Goal: Information Seeking & Learning: Learn about a topic

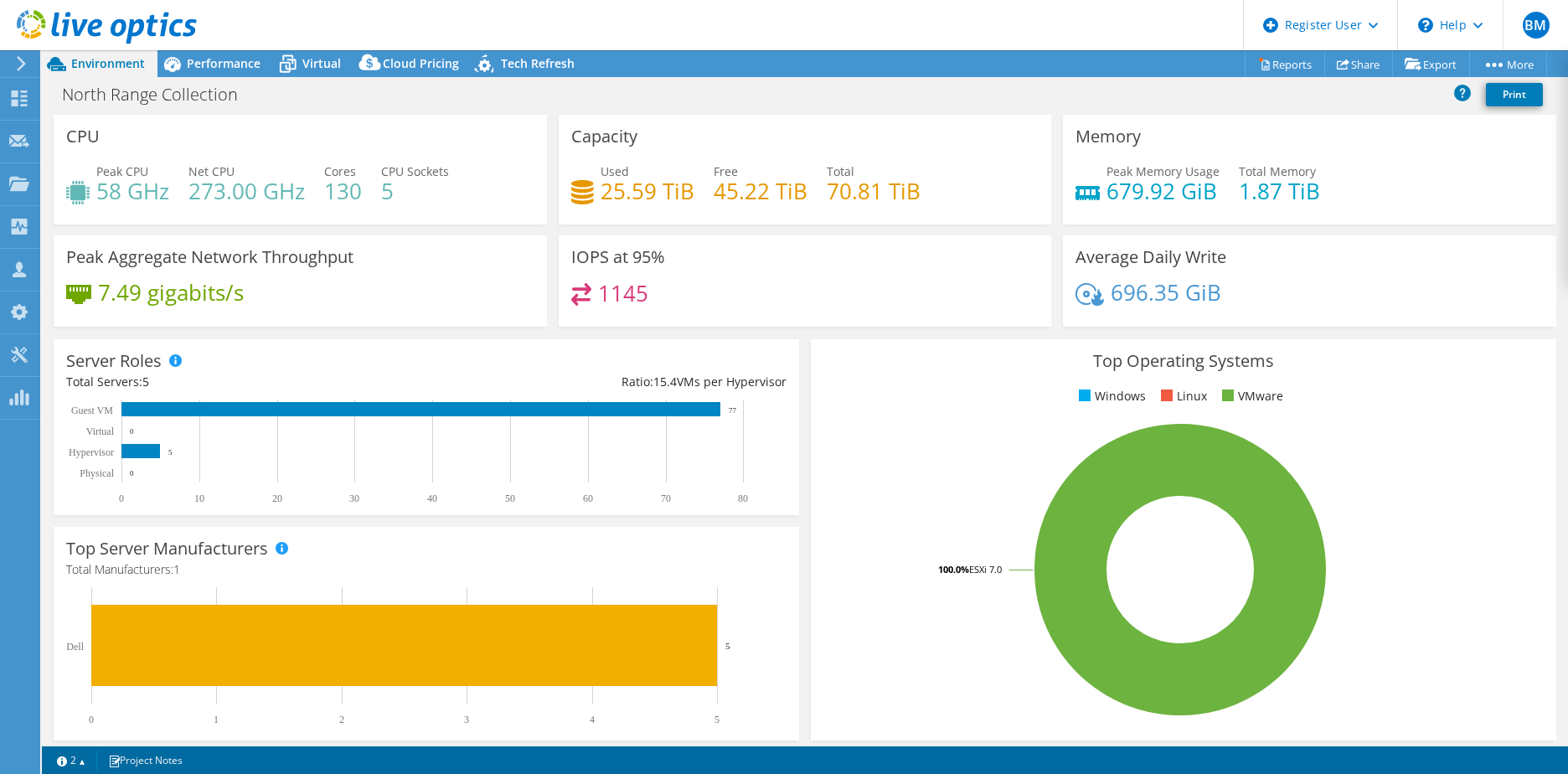
select select "USD"
click at [822, 385] on div "Top Operating Systems Windows Linux VMware 100.0% ESXi 7.0" at bounding box center [1183, 540] width 746 height 401
click at [797, 59] on div "Project Actions Project Actions Reports Share Export vSAN ReadyNode Sizer" at bounding box center [804, 64] width 1525 height 27
drag, startPoint x: 240, startPoint y: 64, endPoint x: 256, endPoint y: 64, distance: 16.0
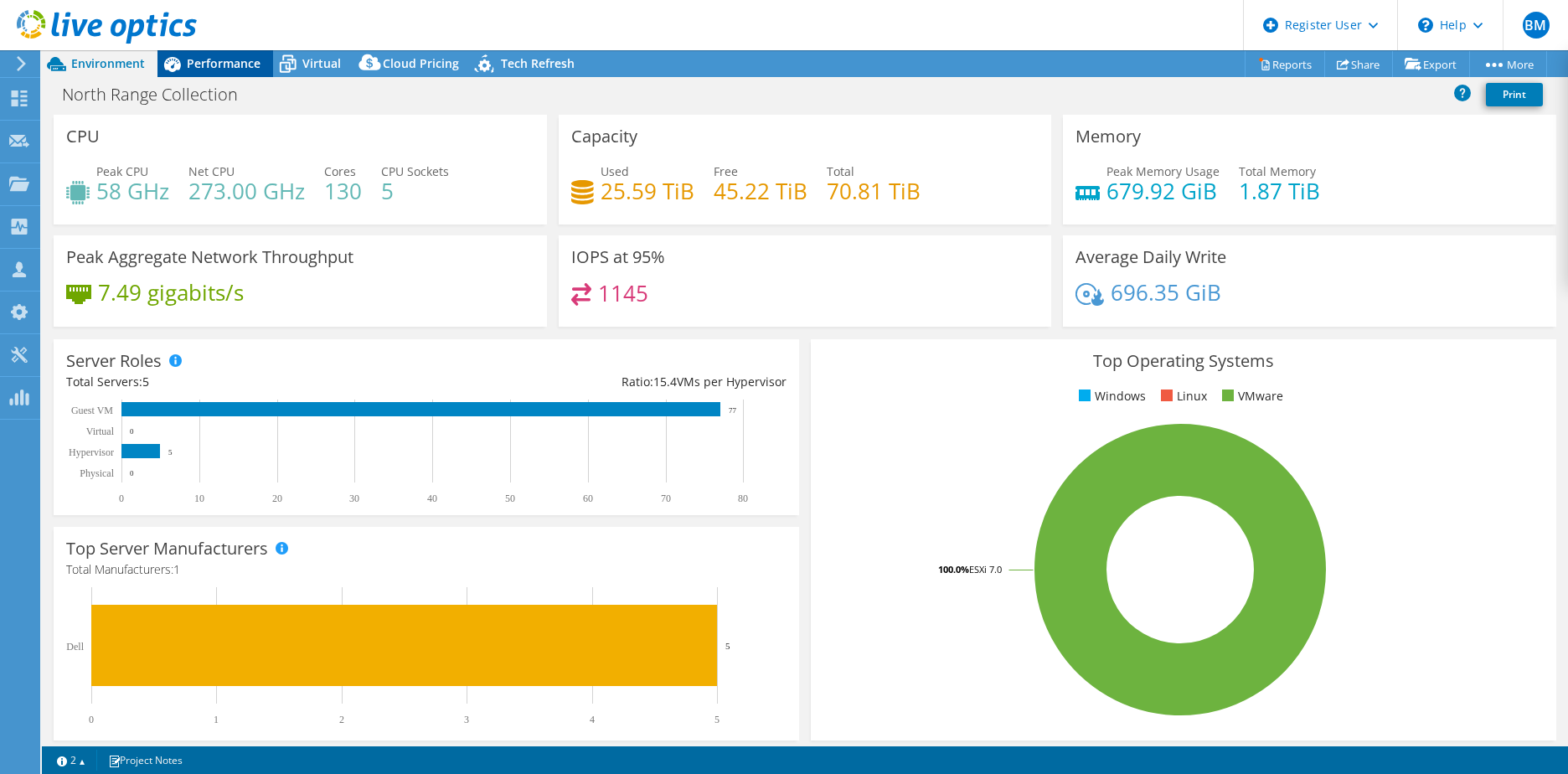
click at [240, 64] on span "Performance" at bounding box center [223, 64] width 73 height 16
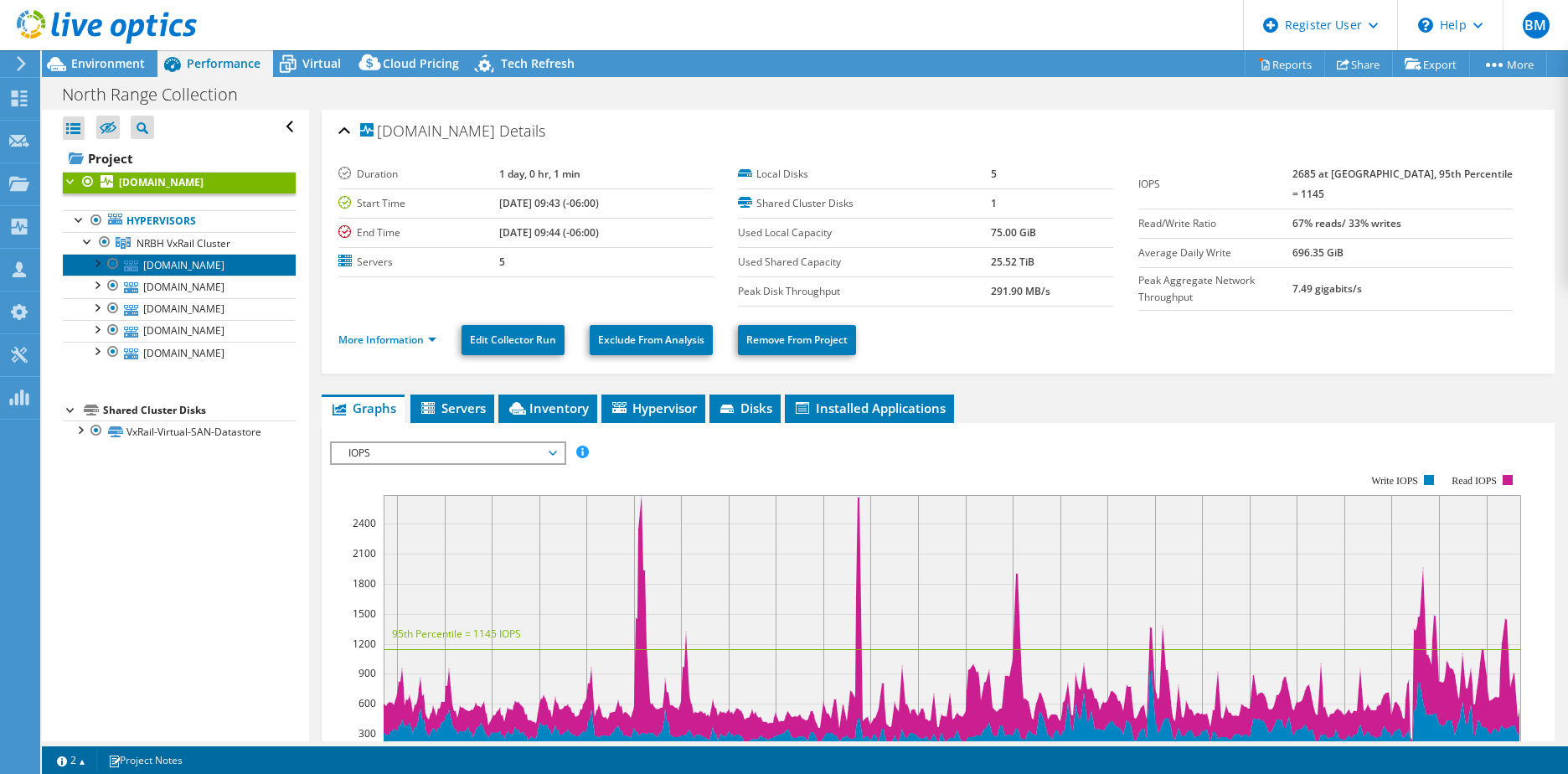
click at [159, 272] on link "[DOMAIN_NAME]" at bounding box center [179, 265] width 233 height 22
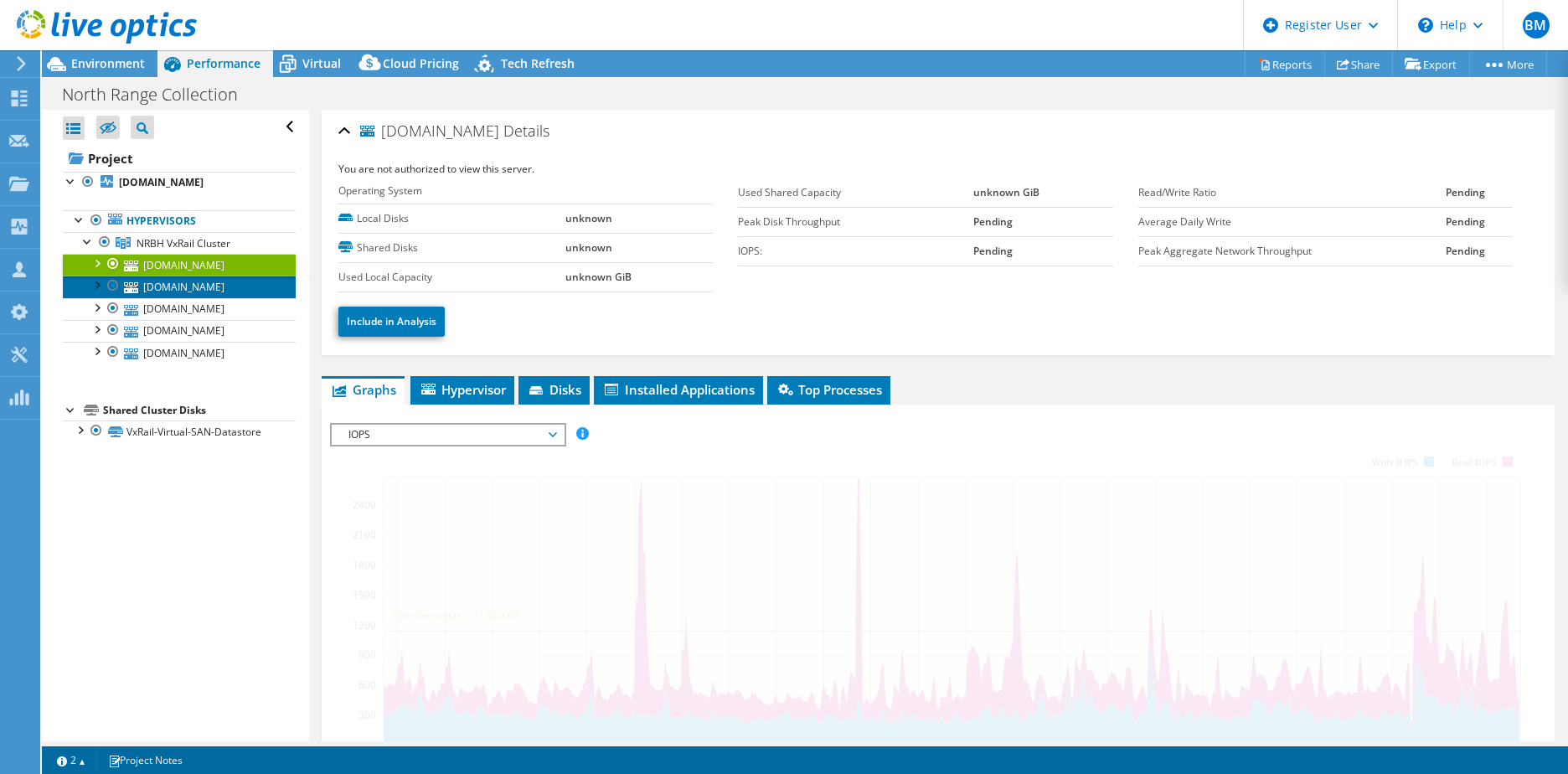
click at [162, 286] on link "[DOMAIN_NAME]" at bounding box center [179, 287] width 233 height 22
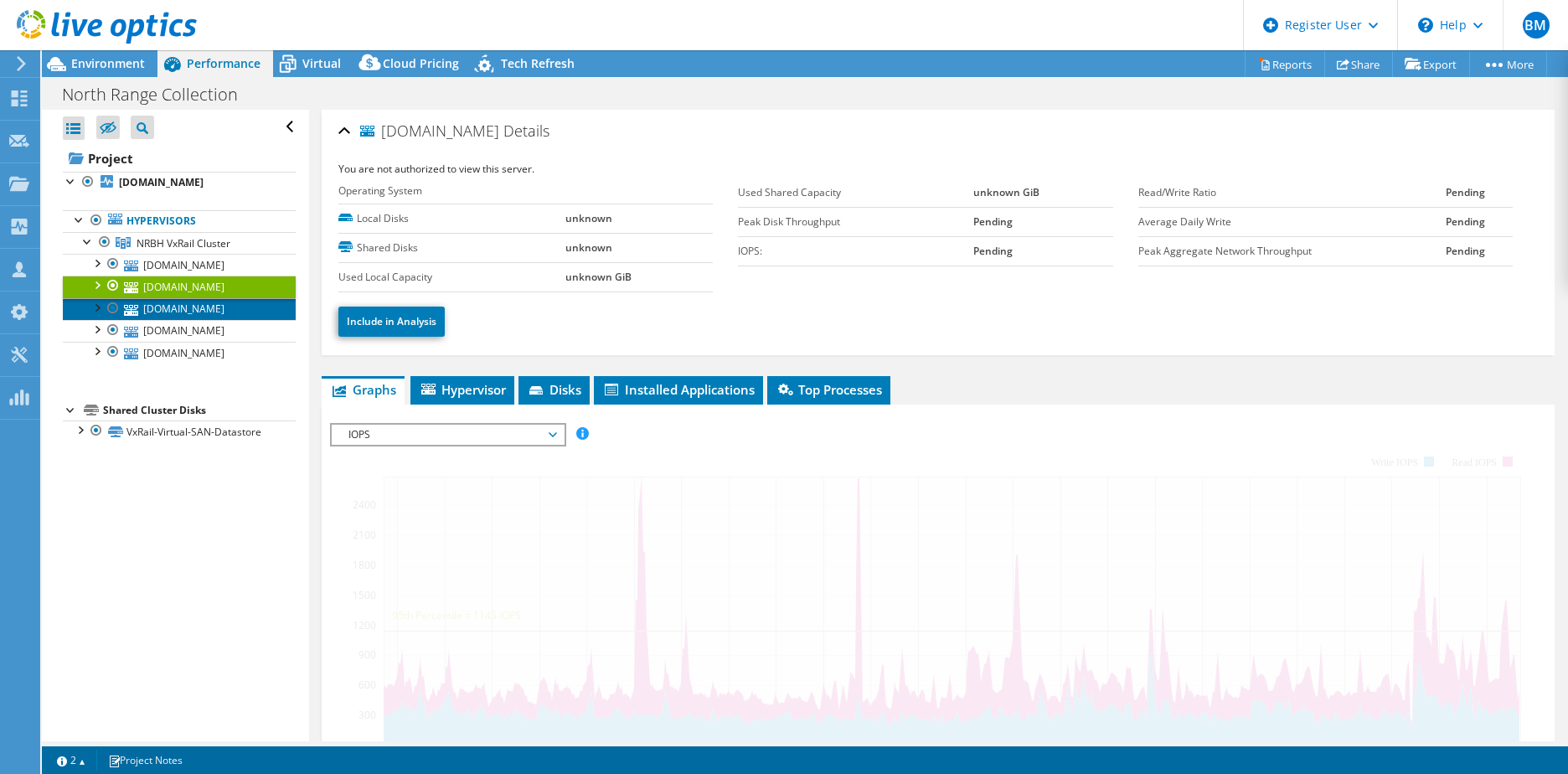
click at [158, 313] on link "[DOMAIN_NAME]" at bounding box center [179, 310] width 233 height 22
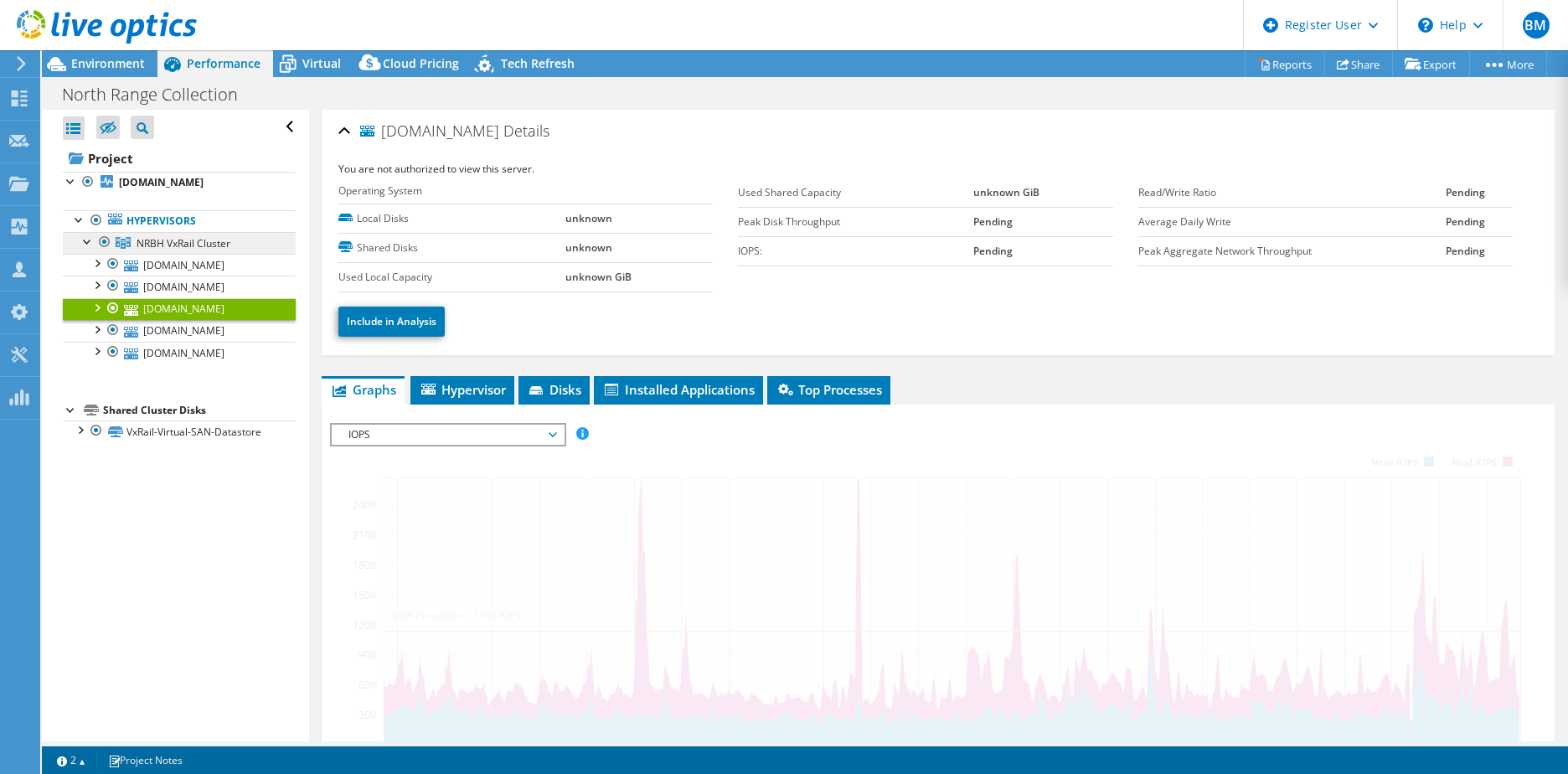
click at [180, 240] on span "NRBH VxRail Cluster" at bounding box center [183, 243] width 94 height 14
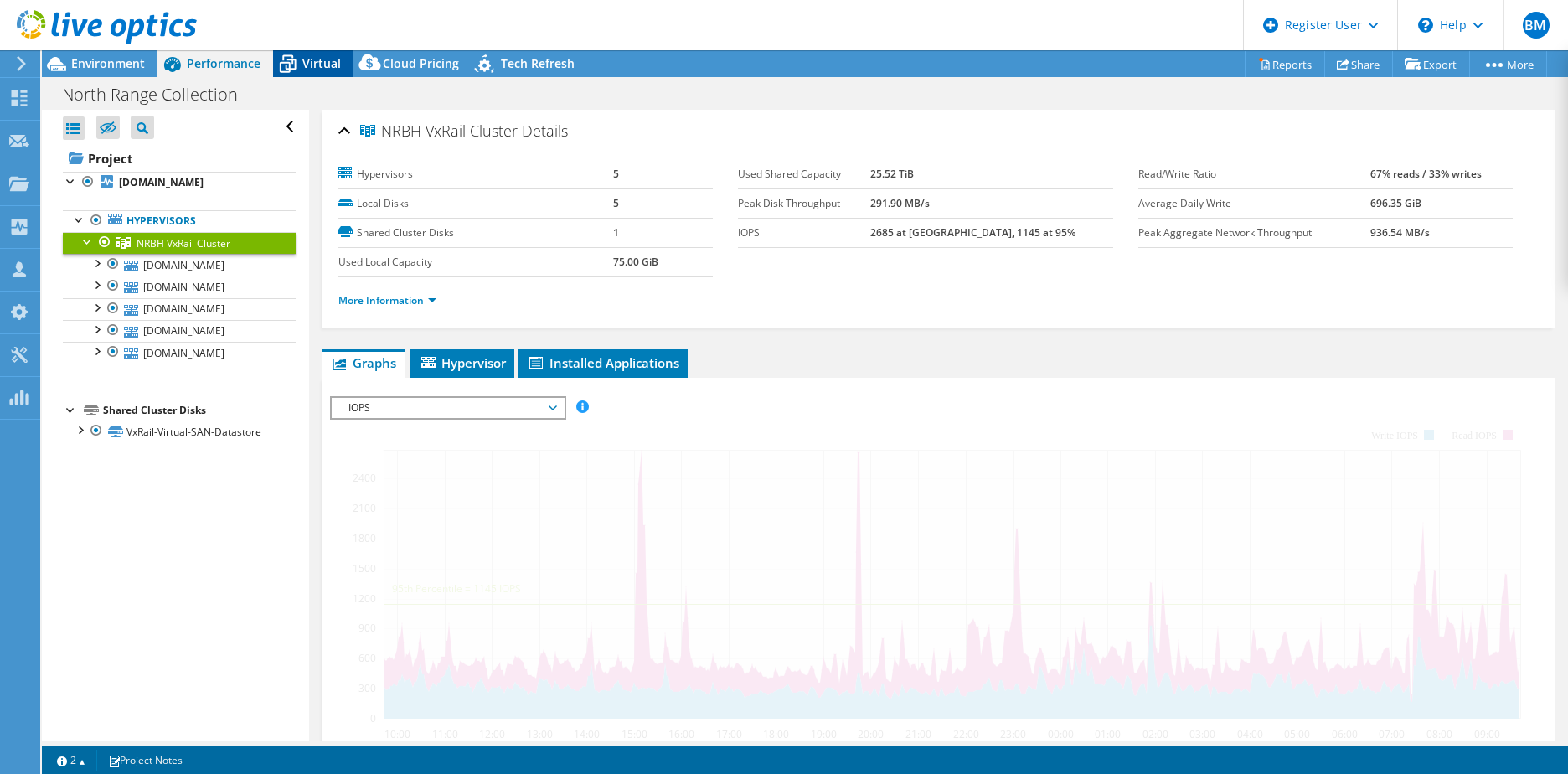
click at [295, 73] on icon at bounding box center [288, 64] width 30 height 30
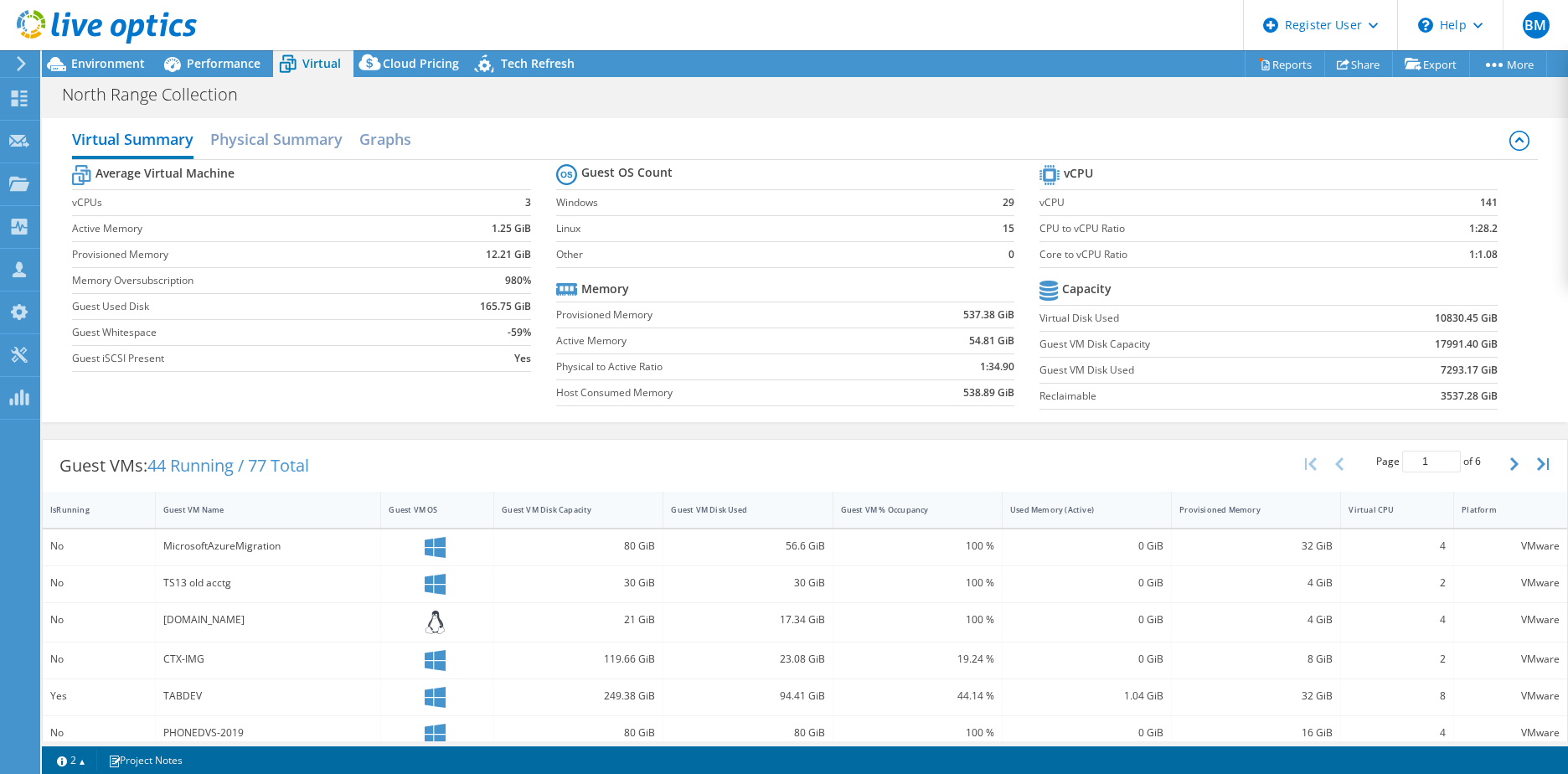
click at [858, 87] on div "North Range Collection Print" at bounding box center [804, 93] width 1525 height 31
click at [122, 74] on div "Environment" at bounding box center [99, 64] width 116 height 27
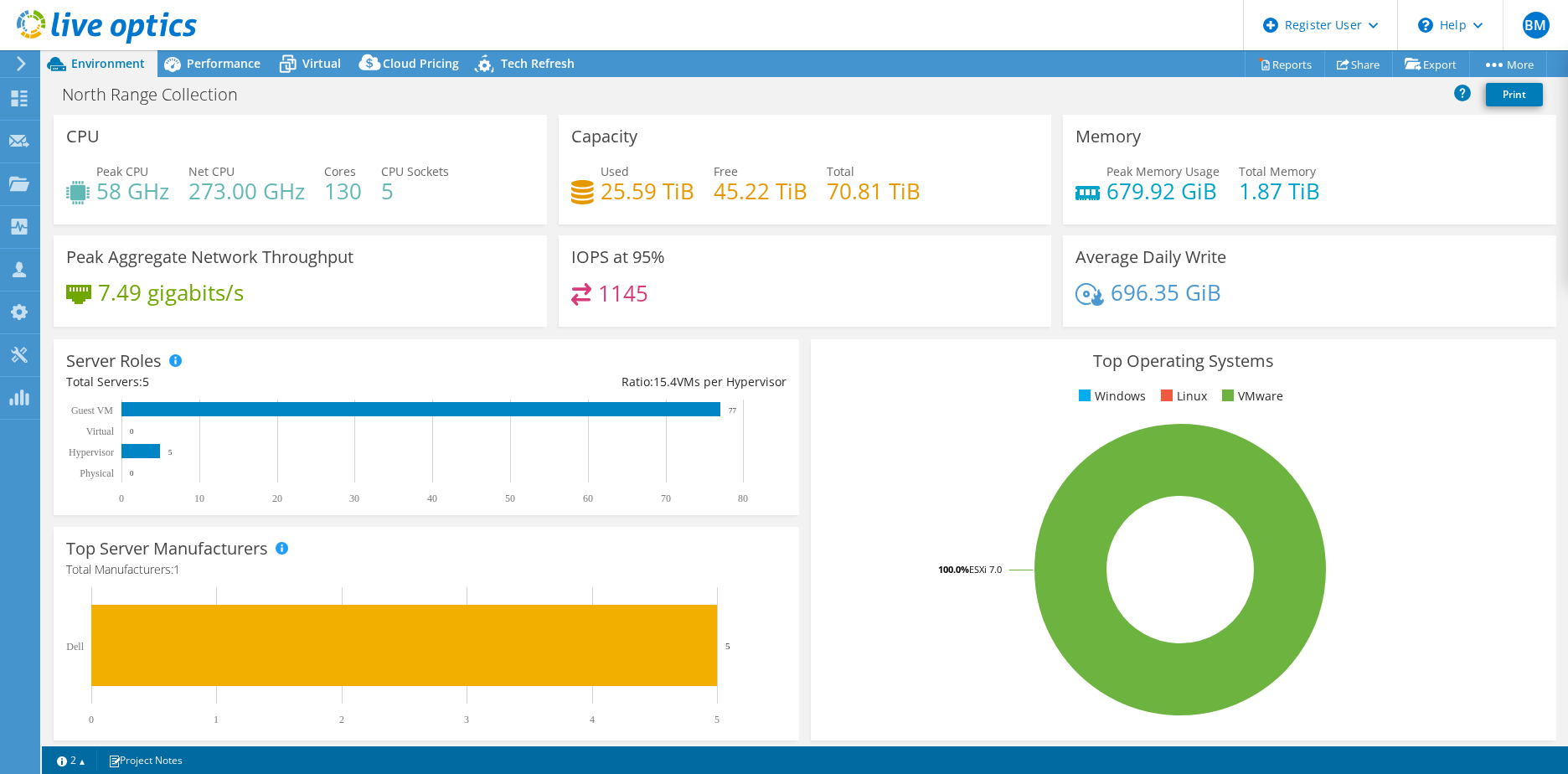
click at [534, 105] on div "North Range Collection Print" at bounding box center [804, 93] width 1525 height 31
click at [1084, 330] on div "Average Daily Write 696.35 GiB" at bounding box center [1309, 286] width 505 height 102
click at [600, 115] on div "Capacity Used 25.59 TiB Free 45.22 TiB Total 70.81 TiB" at bounding box center [804, 170] width 493 height 110
drag, startPoint x: 1123, startPoint y: 334, endPoint x: 1121, endPoint y: 291, distance: 43.0
click at [1123, 334] on div "Top Operating Systems Windows Linux VMware 100.0% ESXi 7.0" at bounding box center [1182, 540] width 757 height 413
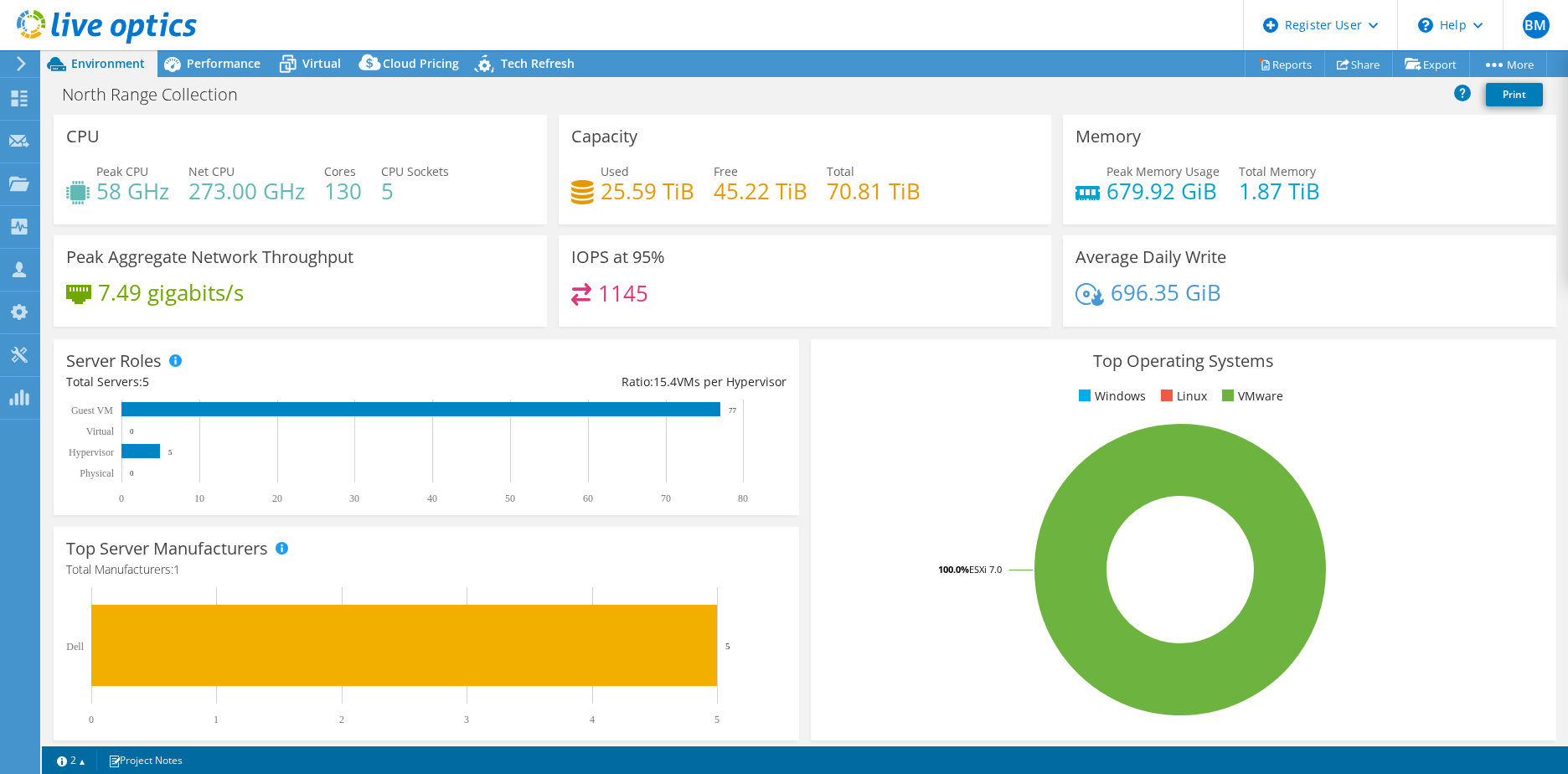
click at [1135, 68] on div "Project Actions Project Actions Reports Share Export vSAN ReadyNode Sizer" at bounding box center [804, 64] width 1525 height 27
click at [845, 110] on div "North Range Collection Print" at bounding box center [804, 96] width 1525 height 36
click at [1081, 99] on div "North Range Collection Print" at bounding box center [804, 93] width 1525 height 31
click at [708, 104] on div "North Range Collection Print" at bounding box center [804, 93] width 1525 height 31
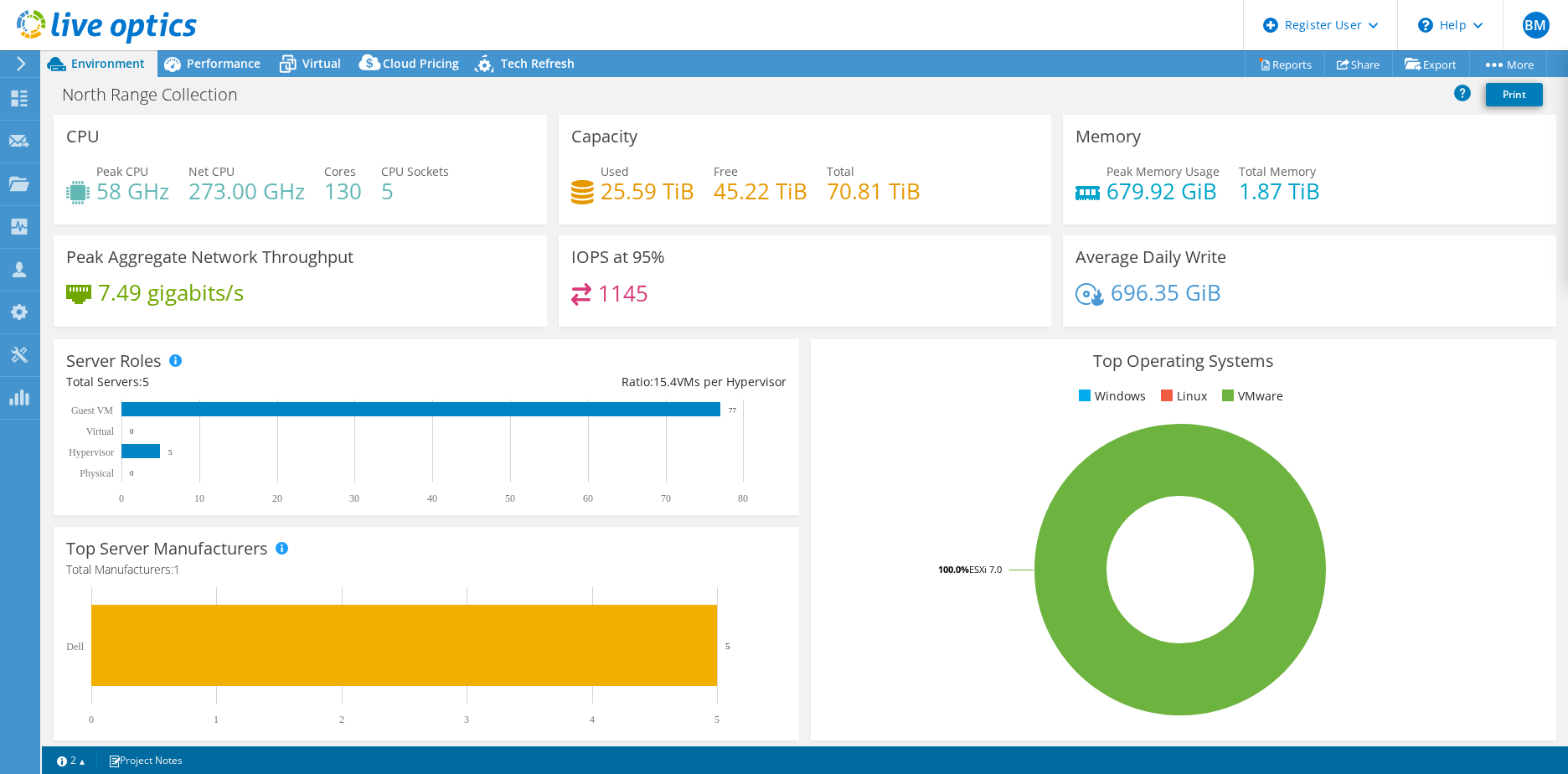
click at [708, 104] on div "North Range Collection Print" at bounding box center [804, 93] width 1525 height 31
click at [696, 143] on div "Capacity Used 25.59 TiB Free 45.22 TiB Total 70.81 TiB" at bounding box center [804, 170] width 493 height 110
click at [924, 117] on div "Capacity Used 25.59 TiB Free 45.22 TiB Total 70.81 TiB" at bounding box center [804, 170] width 493 height 110
click at [934, 108] on div "North Range Collection Print" at bounding box center [804, 93] width 1525 height 31
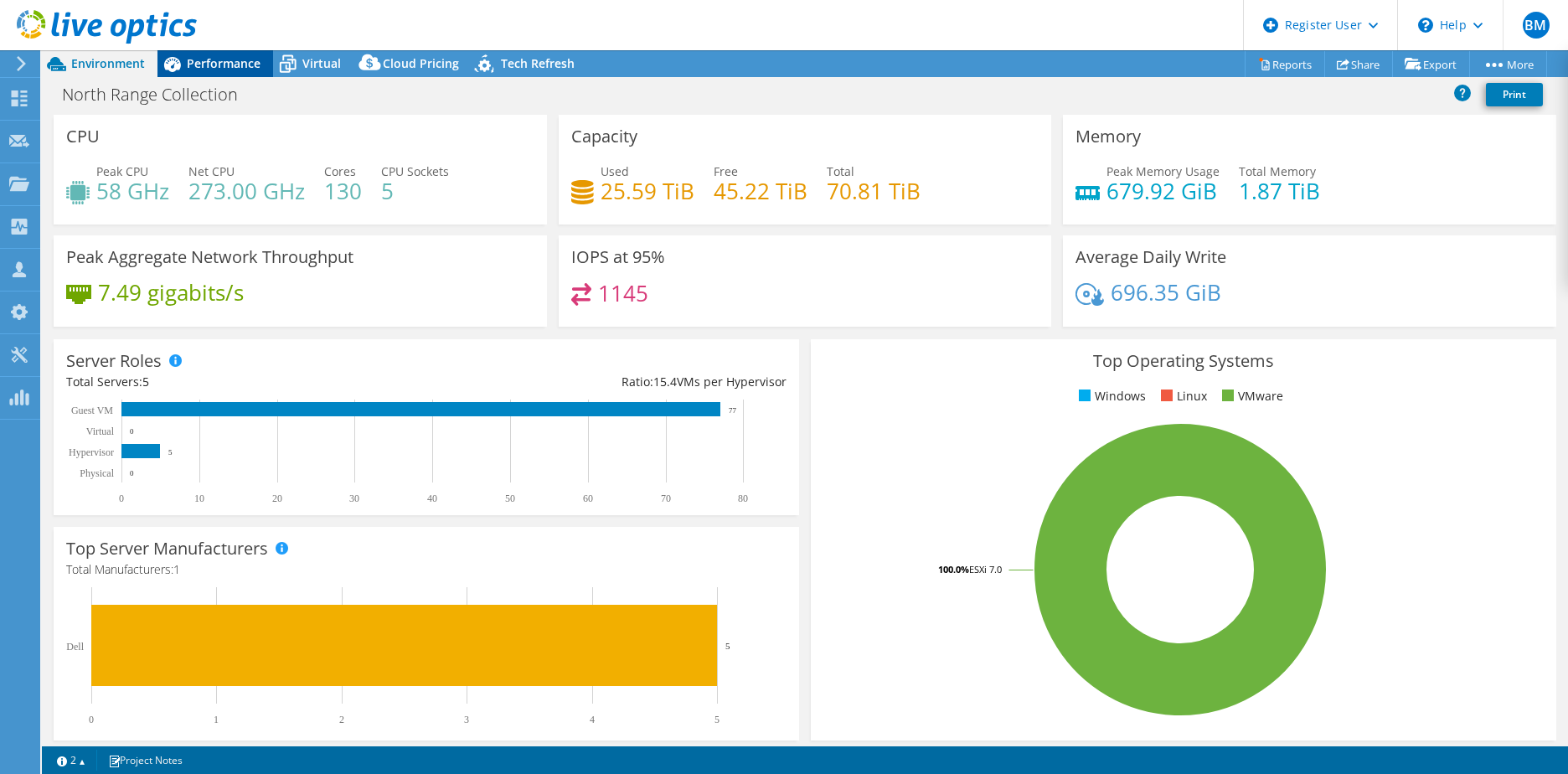
click at [223, 70] on span "Performance" at bounding box center [223, 64] width 73 height 16
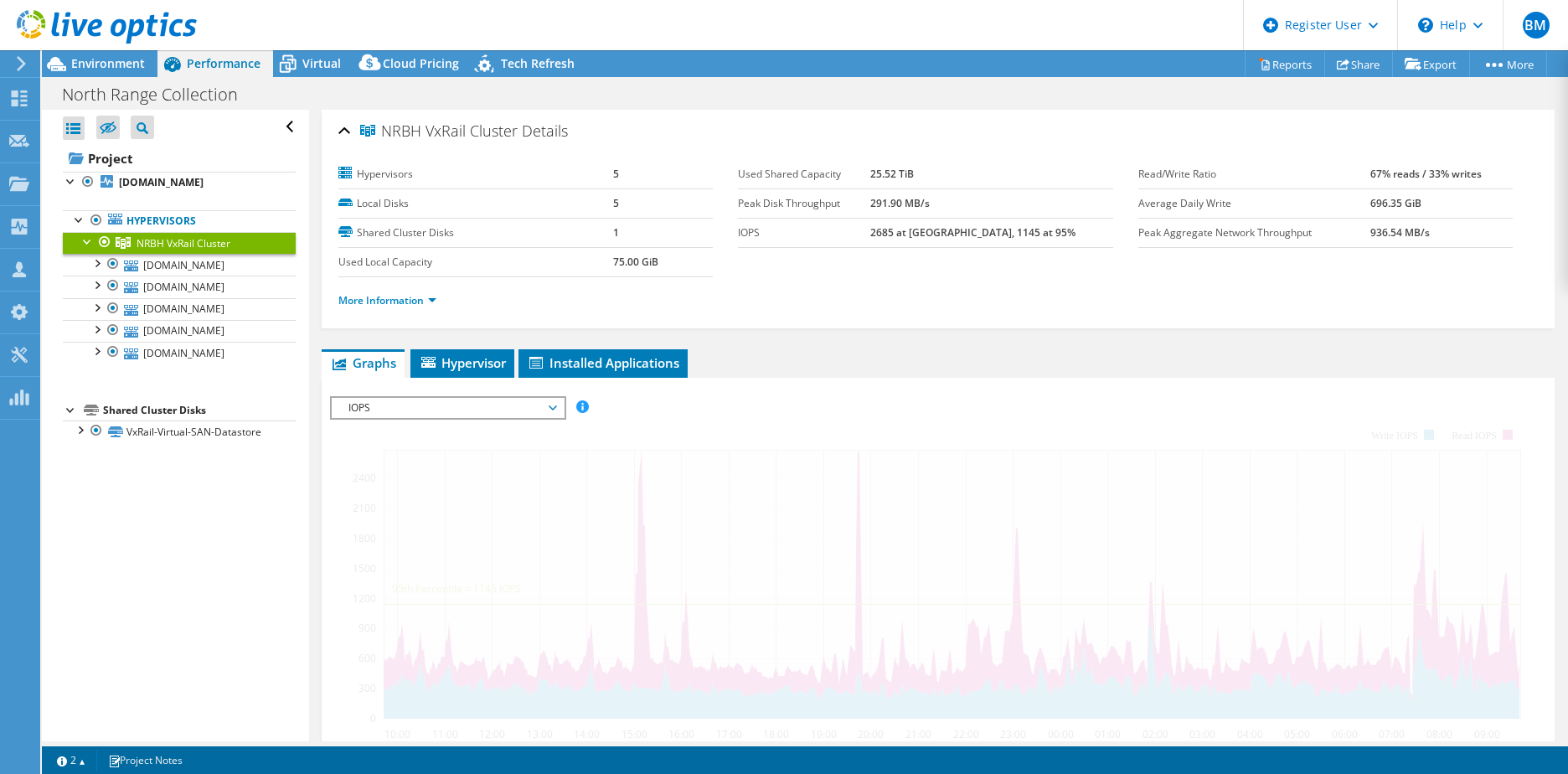
click at [710, 100] on div "North Range Collection Print" at bounding box center [804, 93] width 1525 height 31
click at [710, 97] on div "North Range Collection Print" at bounding box center [804, 93] width 1525 height 31
drag, startPoint x: 663, startPoint y: 266, endPoint x: 598, endPoint y: 264, distance: 65.0
click at [598, 264] on tr "Used Local Capacity 75.00 GiB" at bounding box center [525, 262] width 374 height 30
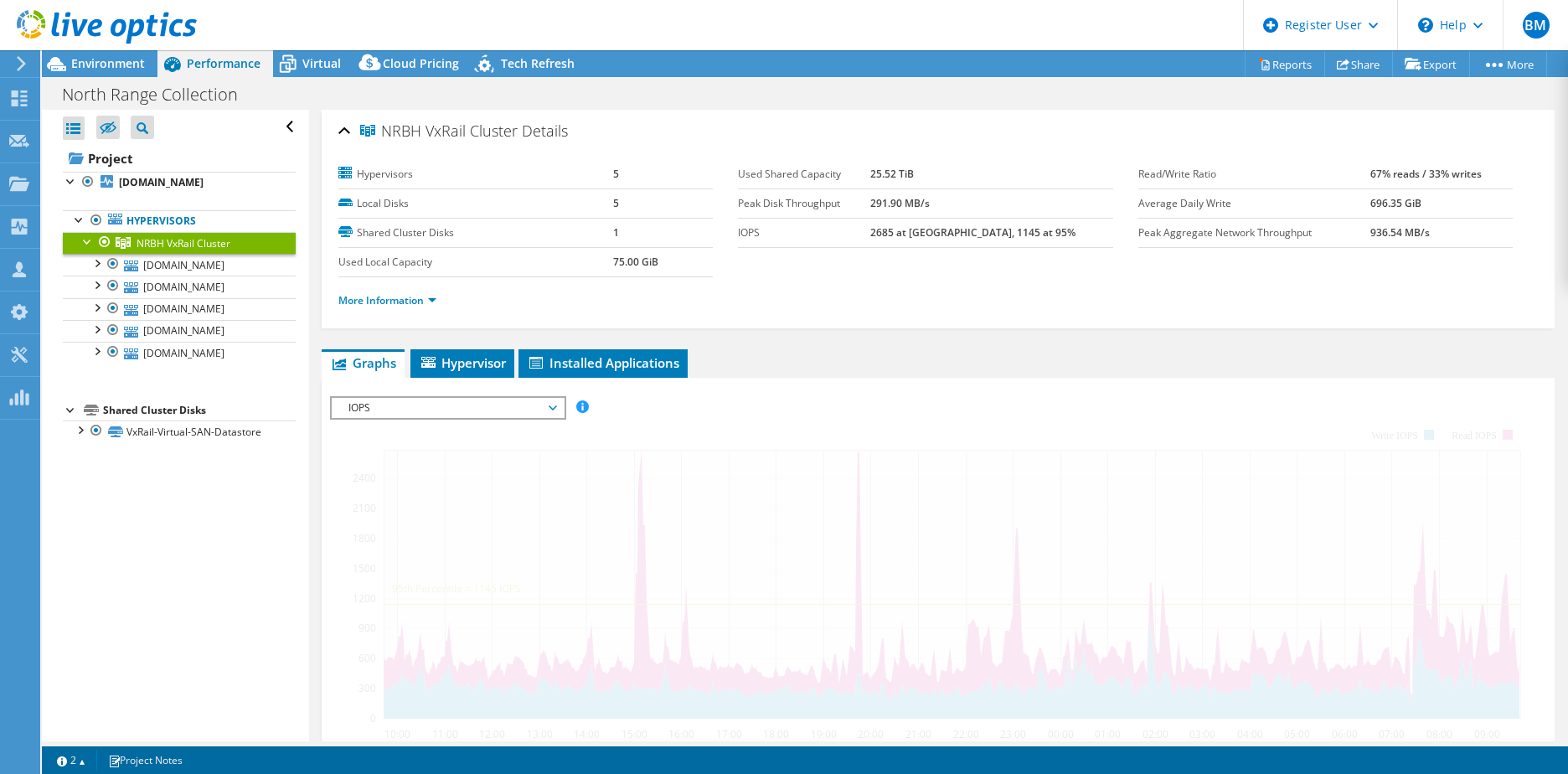
drag, startPoint x: 598, startPoint y: 264, endPoint x: 849, endPoint y: 110, distance: 294.5
click at [833, 102] on div "North Range Collection Print" at bounding box center [804, 93] width 1525 height 31
drag, startPoint x: 960, startPoint y: 172, endPoint x: 888, endPoint y: 175, distance: 72.1
click at [888, 175] on tr "Used Shared Capacity 25.52 TiB" at bounding box center [924, 175] width 374 height 30
drag, startPoint x: 888, startPoint y: 175, endPoint x: 826, endPoint y: 86, distance: 108.5
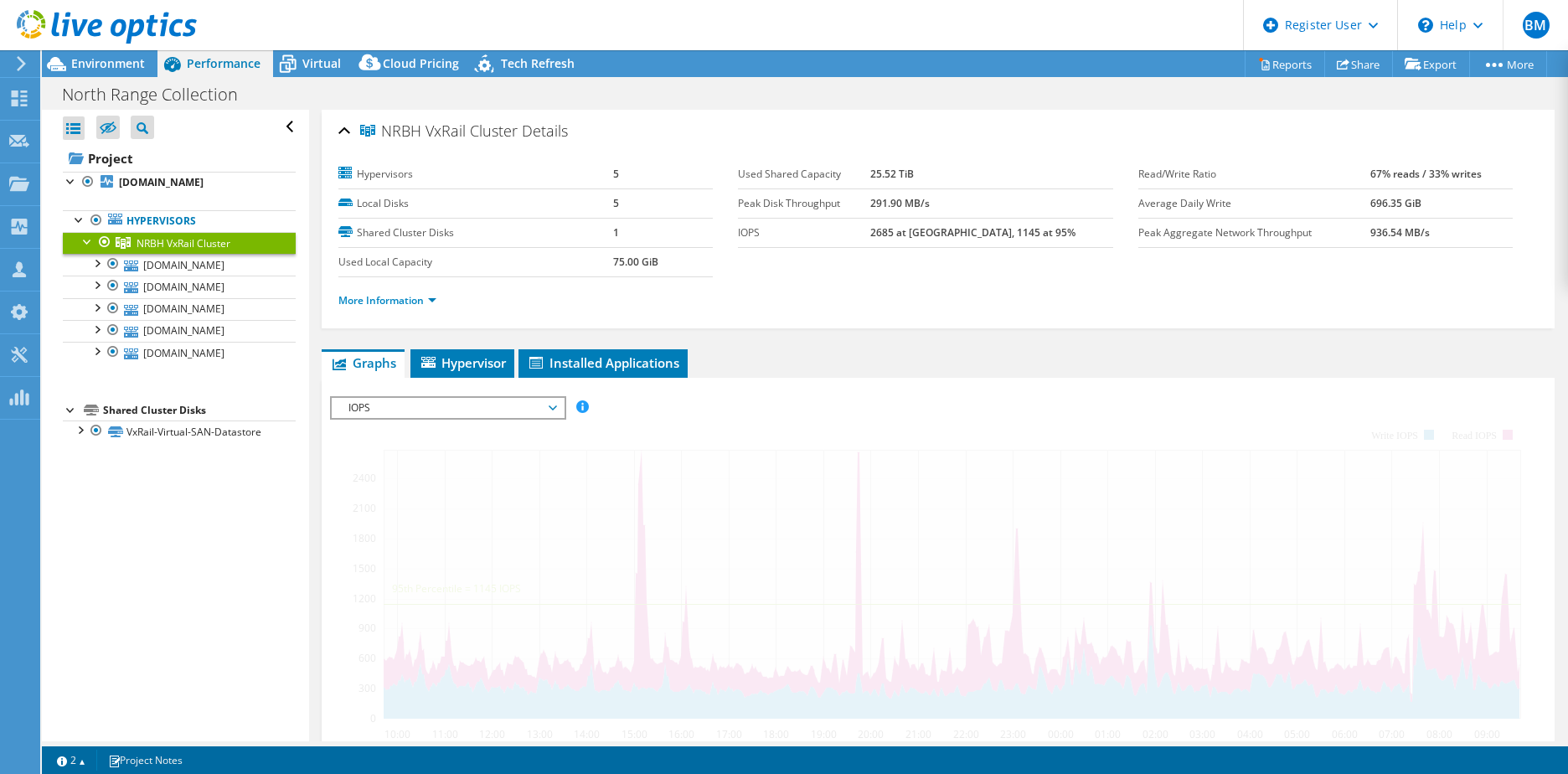
click at [826, 86] on div "North Range Collection Print" at bounding box center [804, 93] width 1525 height 31
drag, startPoint x: 906, startPoint y: 175, endPoint x: 944, endPoint y: 175, distance: 38.0
click at [944, 175] on tr "Used Shared Capacity 25.52 TiB" at bounding box center [924, 175] width 374 height 30
drag, startPoint x: 944, startPoint y: 175, endPoint x: 893, endPoint y: 97, distance: 93.2
click at [893, 97] on div "North Range Collection Print" at bounding box center [804, 93] width 1525 height 31
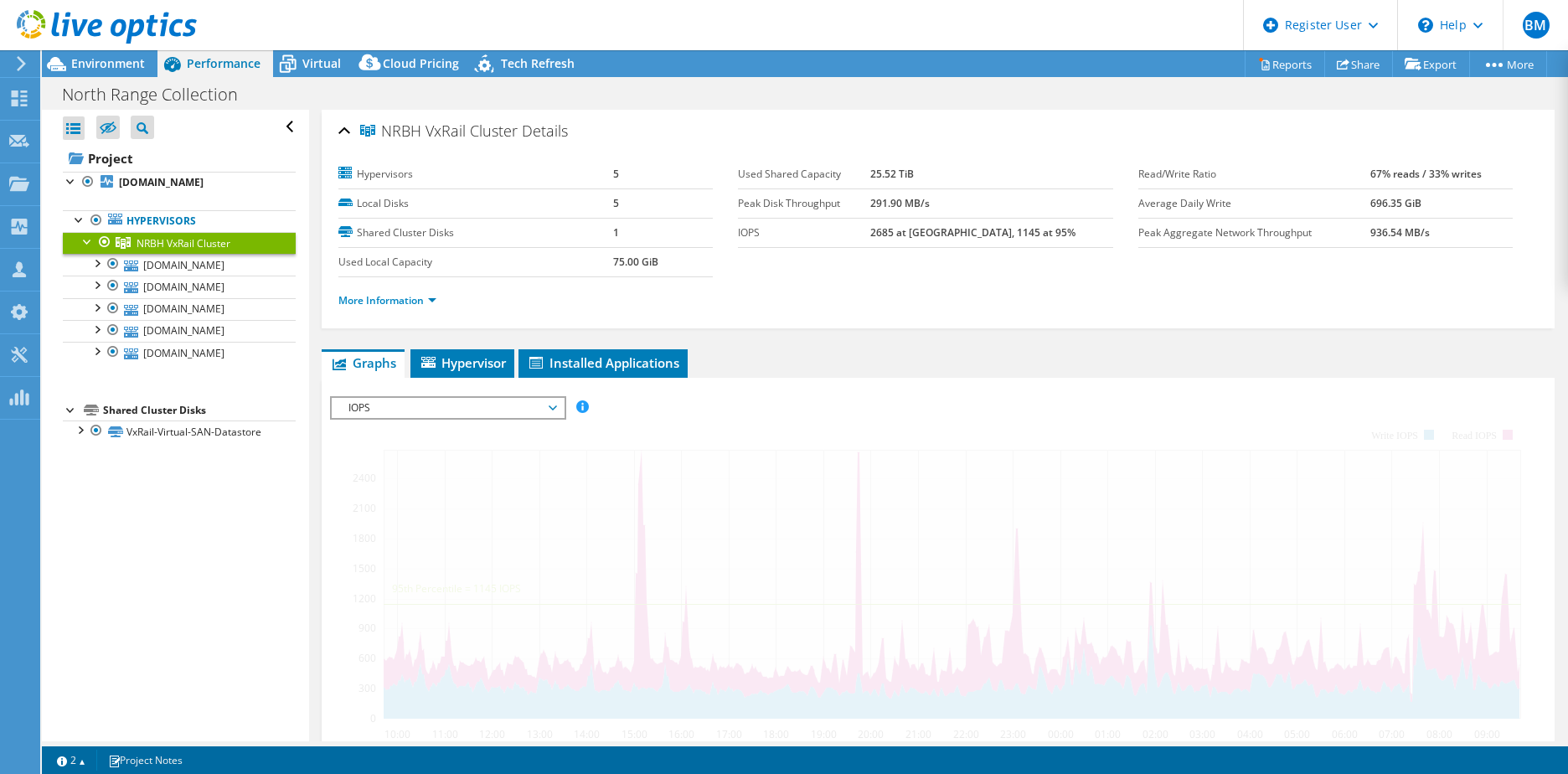
click at [893, 97] on div "North Range Collection Print" at bounding box center [804, 93] width 1525 height 31
click at [845, 98] on div "North Range Collection Print" at bounding box center [804, 93] width 1525 height 31
